Goal: Information Seeking & Learning: Learn about a topic

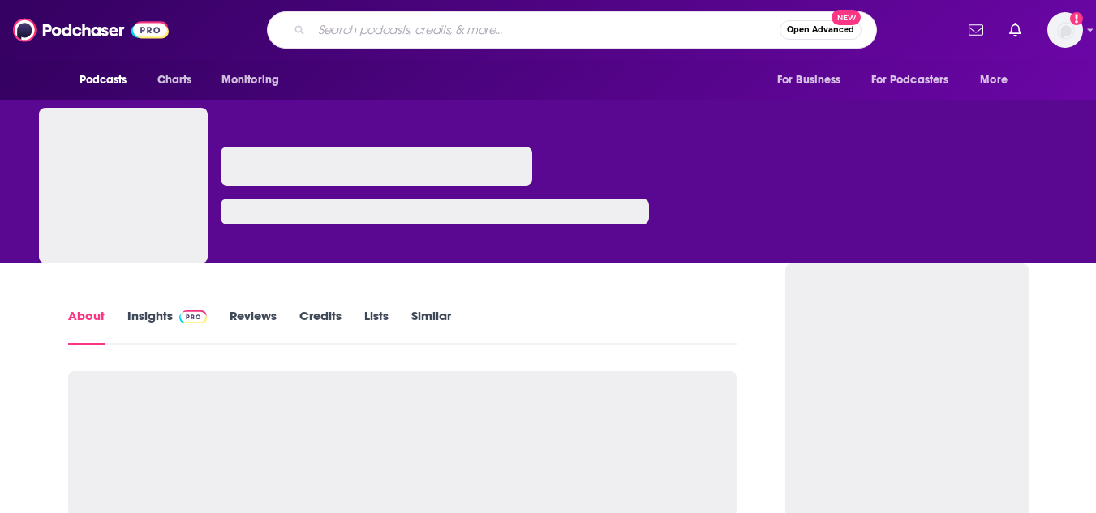
click at [355, 28] on input "Search podcasts, credits, & more..." at bounding box center [545, 30] width 468 height 26
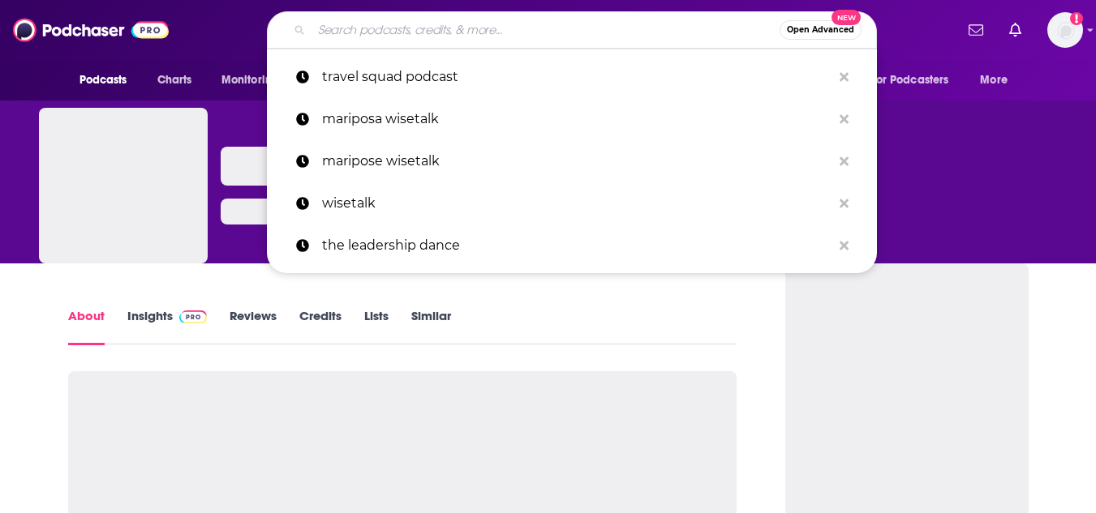
type input "The Conversation Factory"
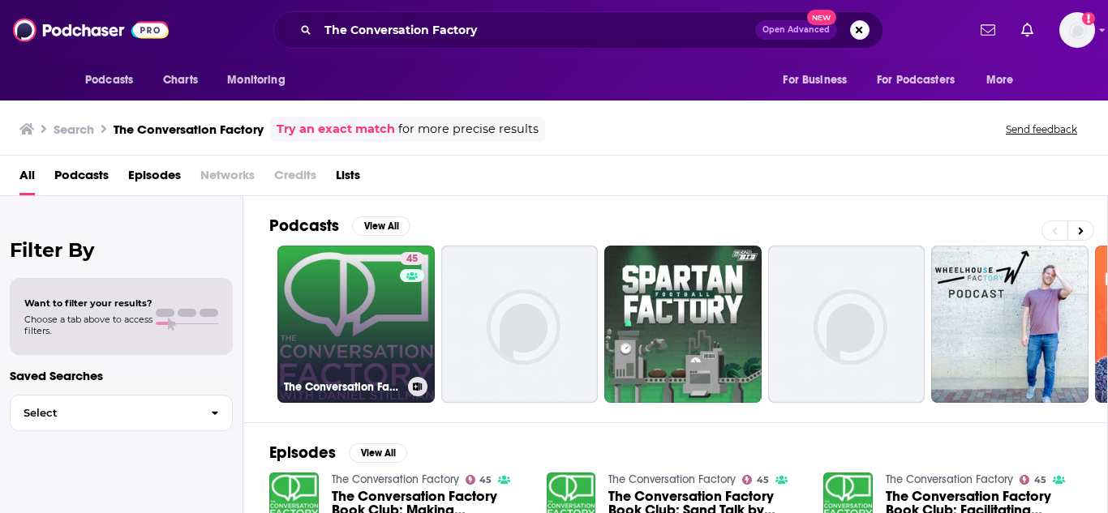
click at [382, 298] on link "45 The Conversation Factory" at bounding box center [355, 324] width 157 height 157
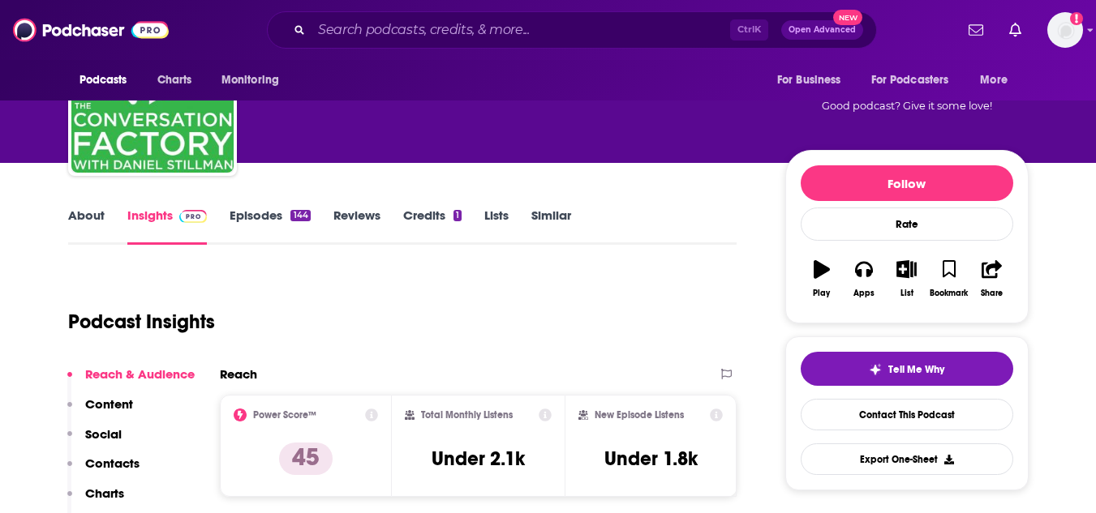
scroll to position [103, 0]
